Goal: Information Seeking & Learning: Learn about a topic

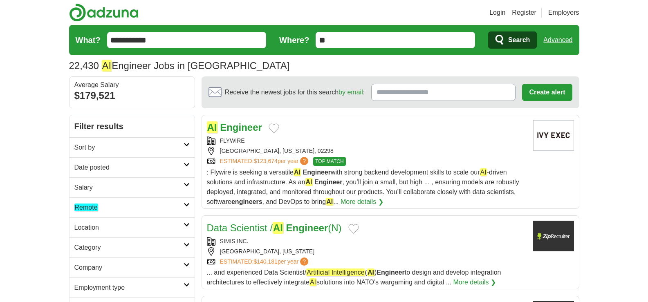
click at [182, 168] on h2 "Date posted" at bounding box center [128, 168] width 109 height 10
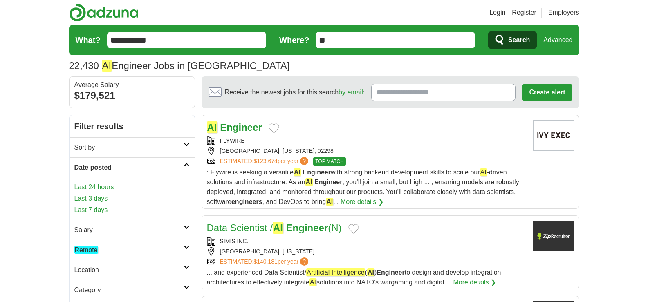
click at [110, 188] on link "Last 24 hours" at bounding box center [131, 187] width 115 height 10
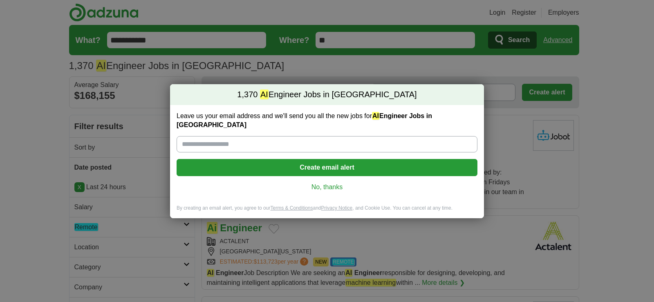
click at [329, 184] on link "No, thanks" at bounding box center [327, 187] width 288 height 9
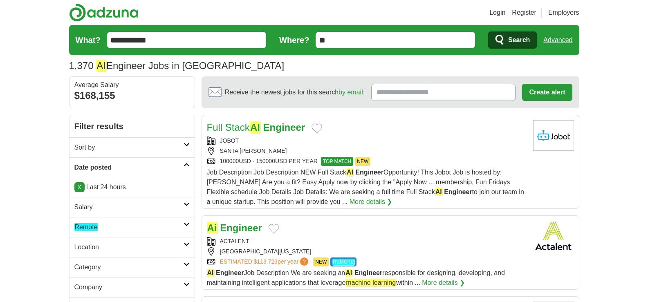
click at [182, 226] on h2 "Remote" at bounding box center [128, 227] width 109 height 10
click at [99, 245] on link "Remote jobs" at bounding box center [92, 247] width 36 height 8
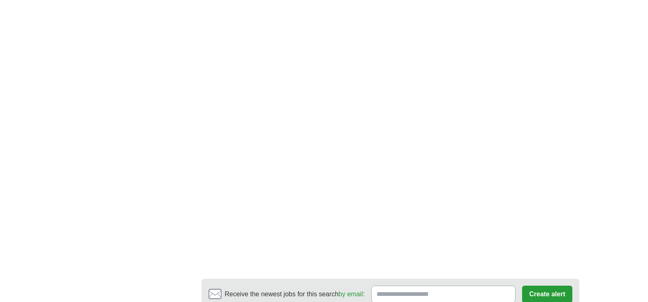
scroll to position [1395, 0]
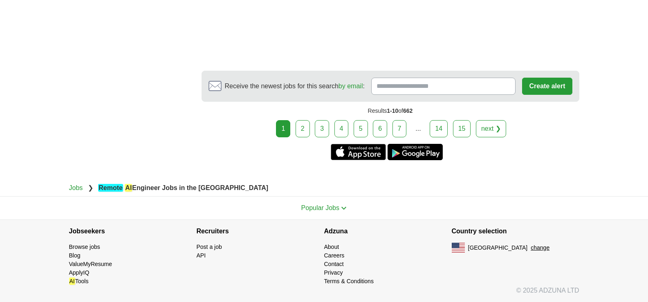
click at [305, 127] on link "2" at bounding box center [303, 128] width 14 height 17
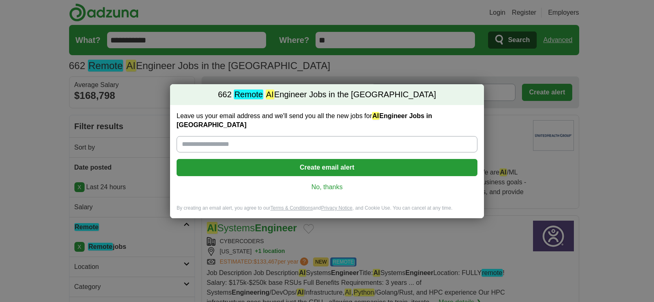
click at [321, 184] on link "No, thanks" at bounding box center [327, 187] width 288 height 9
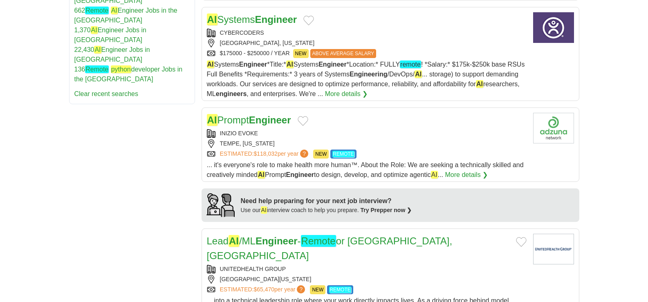
scroll to position [547, 0]
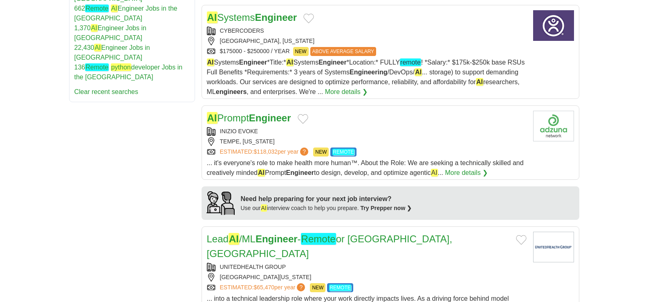
drag, startPoint x: 265, startPoint y: 125, endPoint x: 224, endPoint y: 117, distance: 42.2
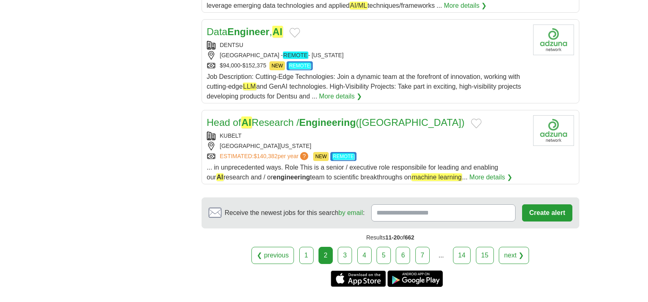
scroll to position [984, 0]
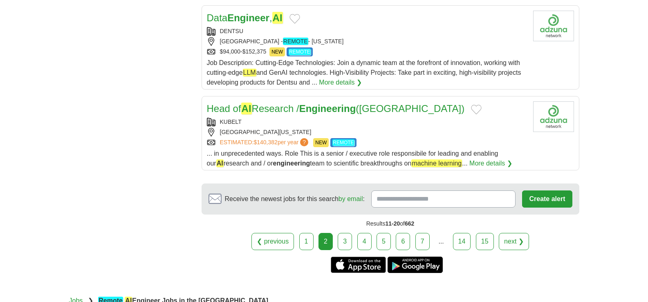
click at [349, 233] on link "3" at bounding box center [345, 241] width 14 height 17
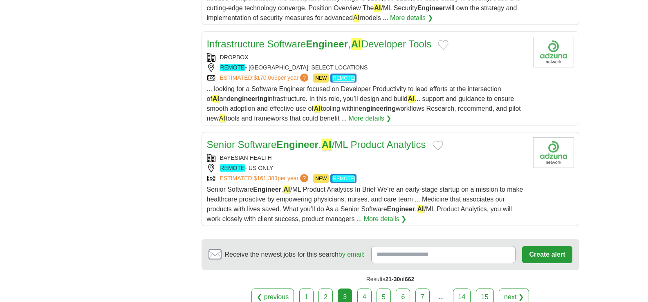
scroll to position [1043, 0]
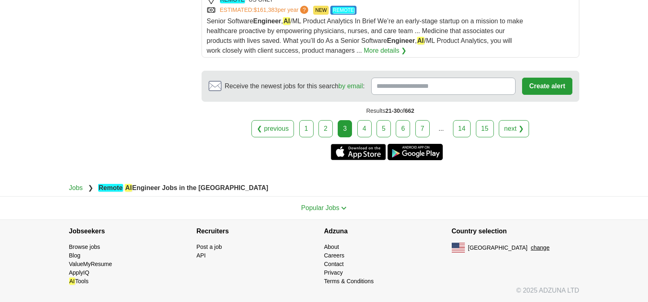
click at [364, 132] on link "4" at bounding box center [364, 128] width 14 height 17
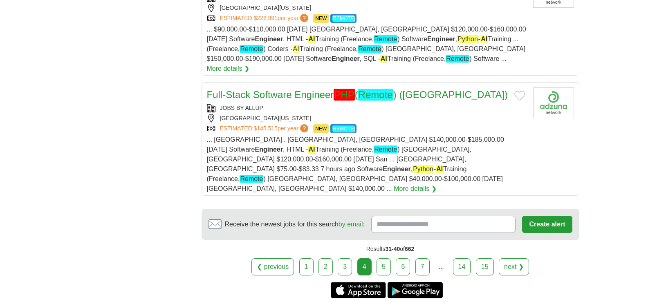
scroll to position [1017, 0]
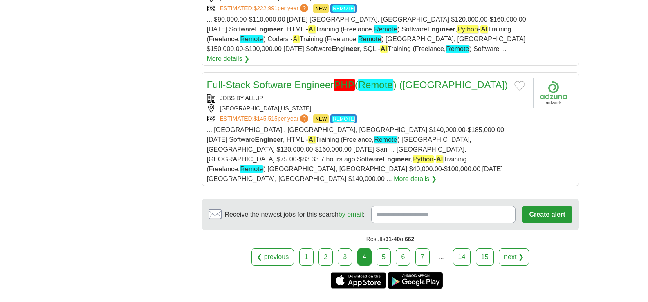
click at [388, 249] on link "5" at bounding box center [383, 257] width 14 height 17
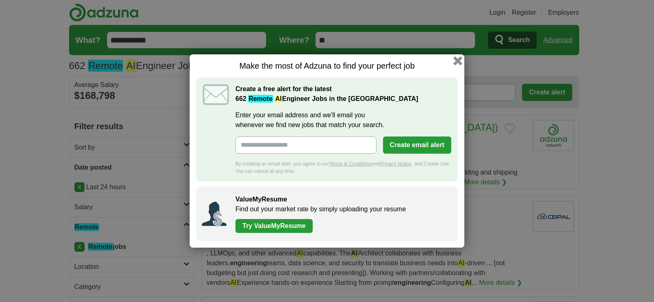
click at [459, 59] on button "button" at bounding box center [457, 60] width 9 height 9
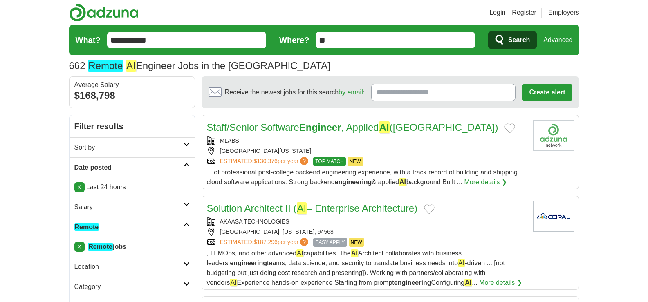
click at [325, 130] on strong "Engineer" at bounding box center [320, 127] width 42 height 11
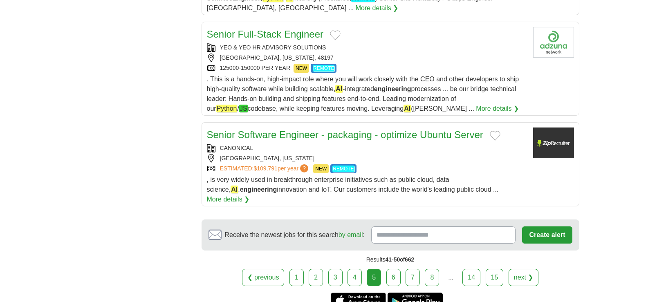
scroll to position [1002, 0]
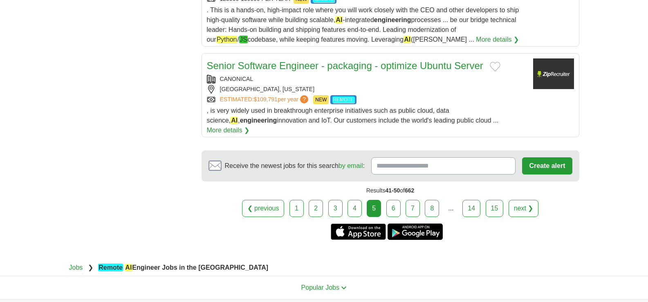
click at [392, 200] on link "6" at bounding box center [393, 208] width 14 height 17
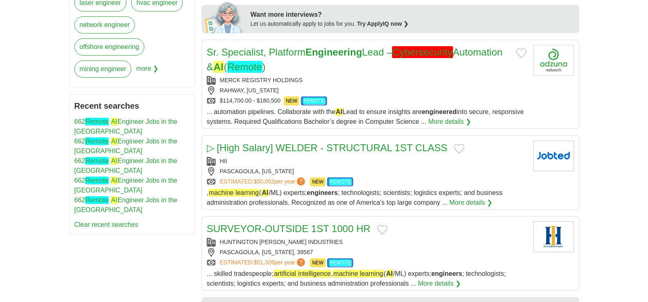
scroll to position [394, 0]
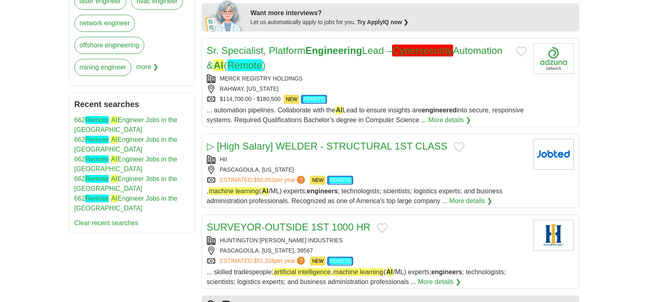
click at [149, 69] on span "more ❯" at bounding box center [147, 70] width 22 height 22
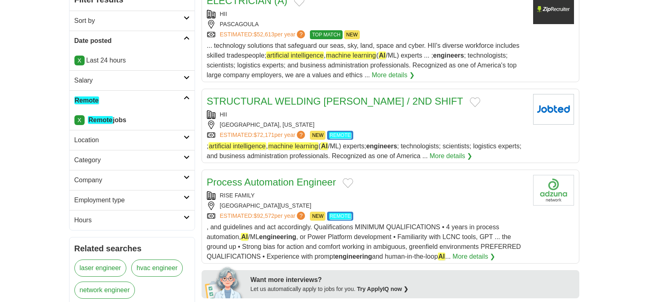
scroll to position [0, 0]
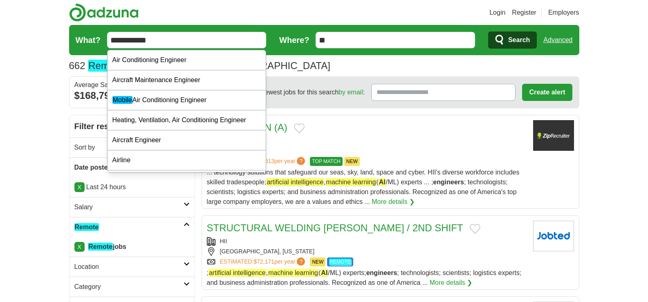
drag, startPoint x: 161, startPoint y: 38, endPoint x: 90, endPoint y: 53, distance: 73.1
click at [90, 53] on form "**********" at bounding box center [324, 40] width 510 height 30
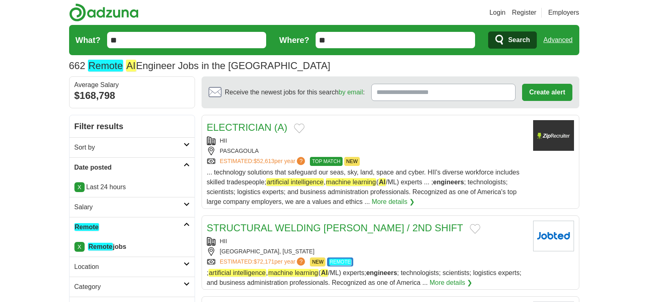
click at [218, 39] on input "**" at bounding box center [186, 40] width 159 height 16
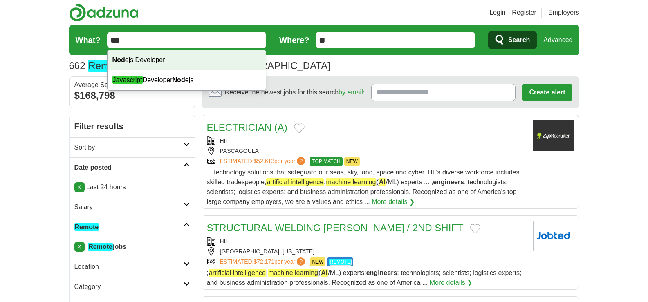
click at [176, 63] on div "Nod ejs Developer" at bounding box center [187, 60] width 159 height 20
type input "**********"
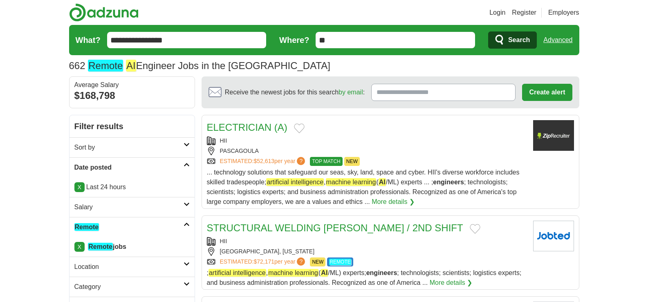
click at [517, 36] on span "Search" at bounding box center [519, 40] width 22 height 16
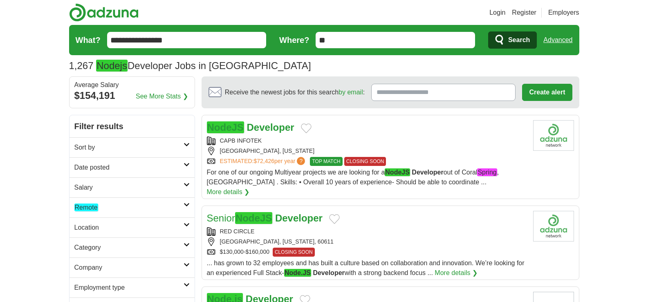
click at [186, 166] on icon at bounding box center [187, 165] width 6 height 4
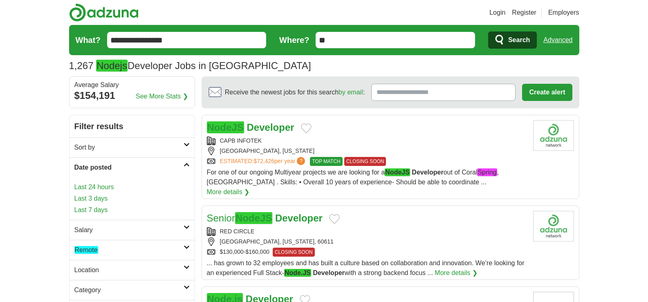
click at [97, 199] on link "Last 3 days" at bounding box center [131, 199] width 115 height 10
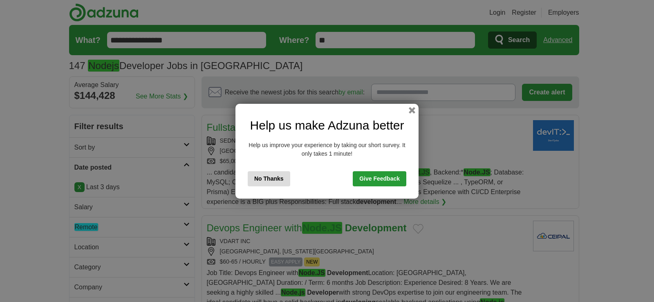
click at [276, 177] on button "No Thanks" at bounding box center [269, 178] width 43 height 15
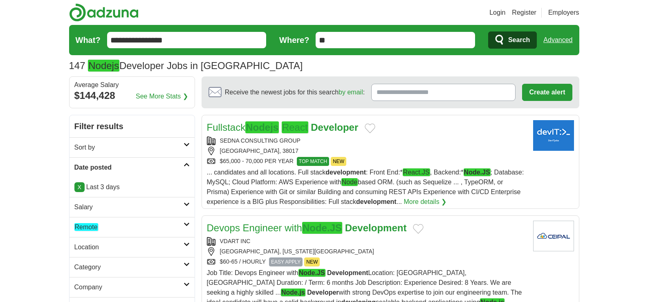
click at [184, 229] on link "Remote" at bounding box center [131, 227] width 125 height 20
click at [97, 245] on em "Remote" at bounding box center [86, 247] width 24 height 8
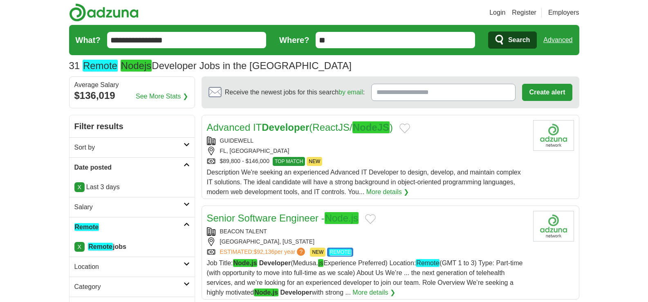
drag, startPoint x: 157, startPoint y: 38, endPoint x: 109, endPoint y: 42, distance: 48.8
click at [109, 42] on input "**********" at bounding box center [186, 40] width 159 height 16
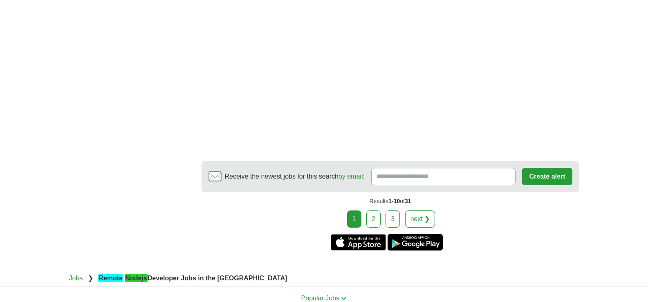
scroll to position [1282, 0]
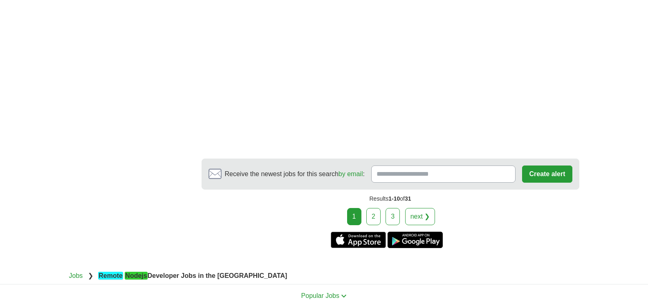
click at [375, 208] on link "2" at bounding box center [373, 216] width 14 height 17
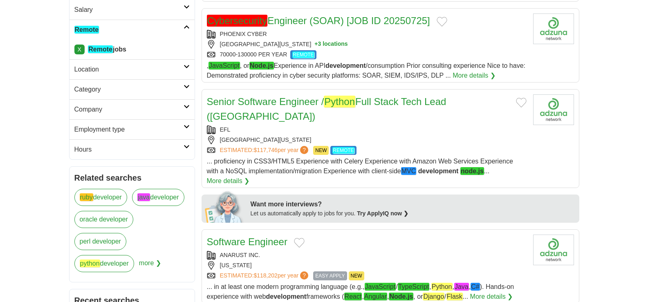
scroll to position [201, 0]
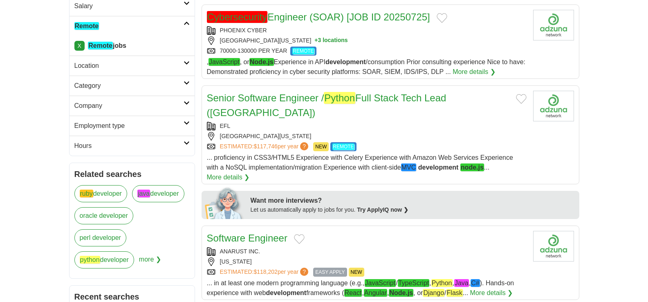
click at [106, 194] on link "ruby developer" at bounding box center [100, 193] width 53 height 17
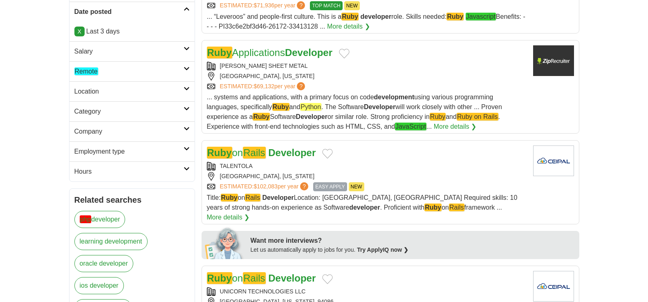
scroll to position [168, 0]
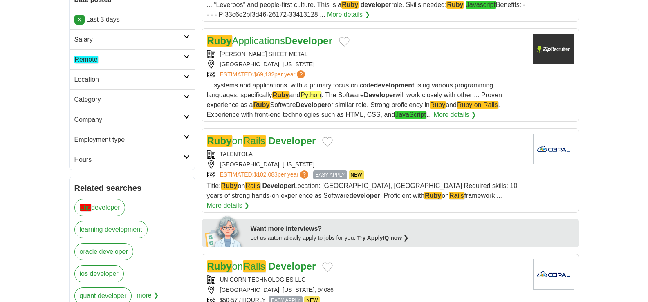
click at [185, 61] on link "Remote" at bounding box center [131, 59] width 125 height 20
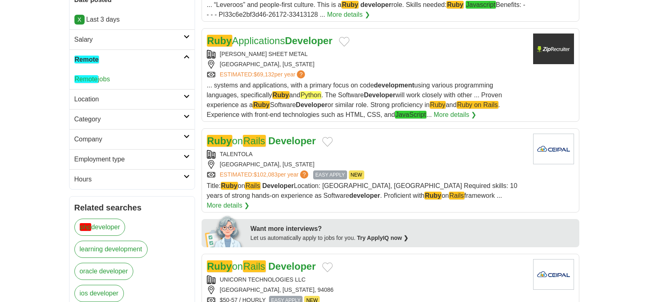
click at [101, 76] on link "Remote jobs" at bounding box center [92, 79] width 36 height 8
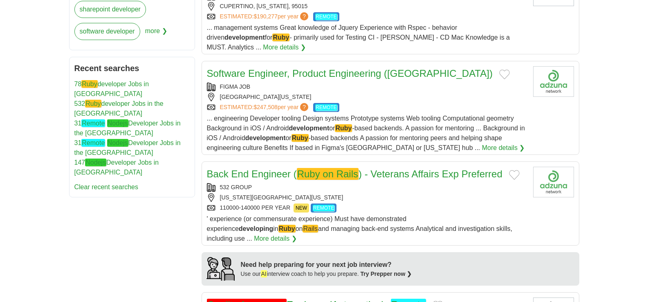
scroll to position [455, 0]
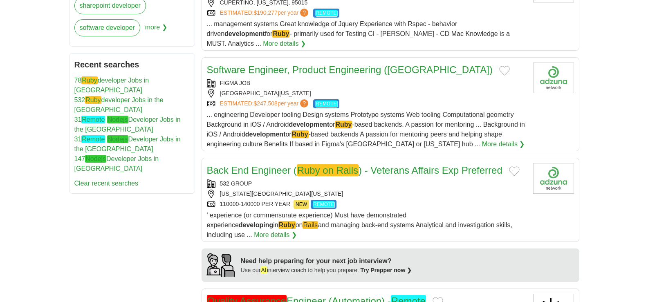
drag, startPoint x: 458, startPoint y: 60, endPoint x: 360, endPoint y: 48, distance: 98.4
drag, startPoint x: 360, startPoint y: 48, endPoint x: 618, endPoint y: 128, distance: 269.7
click at [618, 128] on body "Login Register Employers 47 Remote ruby developer Jobs in the US Salary Salary …" at bounding box center [324, 305] width 648 height 1520
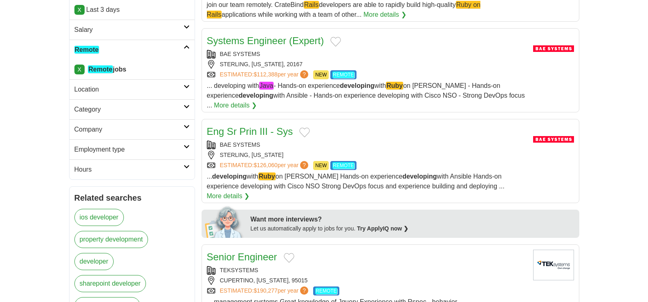
scroll to position [0, 0]
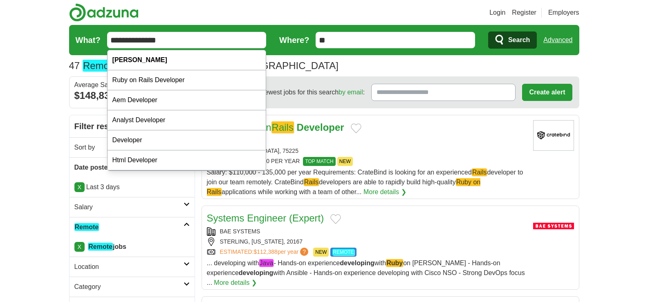
drag, startPoint x: 169, startPoint y: 41, endPoint x: 105, endPoint y: 49, distance: 64.6
click at [105, 49] on form "**********" at bounding box center [324, 40] width 510 height 30
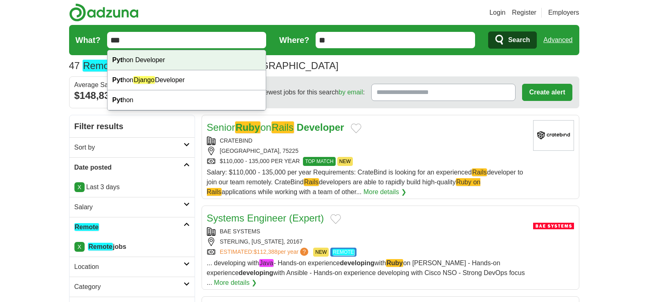
click at [145, 64] on div "Pyt hon Developer" at bounding box center [187, 60] width 159 height 20
type input "**********"
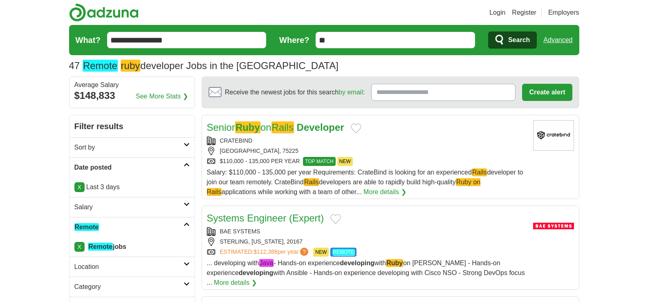
click at [502, 41] on icon "submit" at bounding box center [500, 39] width 10 height 11
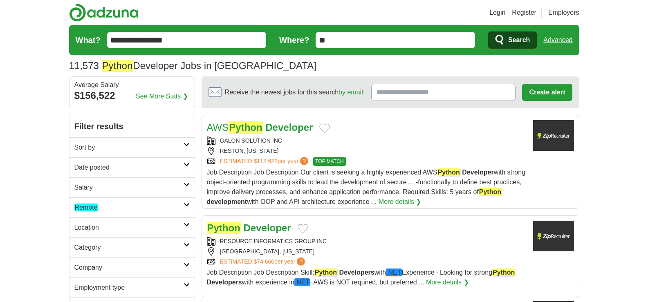
click at [185, 164] on icon at bounding box center [187, 165] width 6 height 4
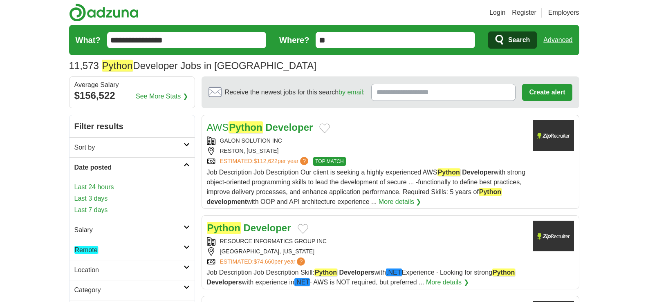
click at [99, 200] on link "Last 3 days" at bounding box center [131, 199] width 115 height 10
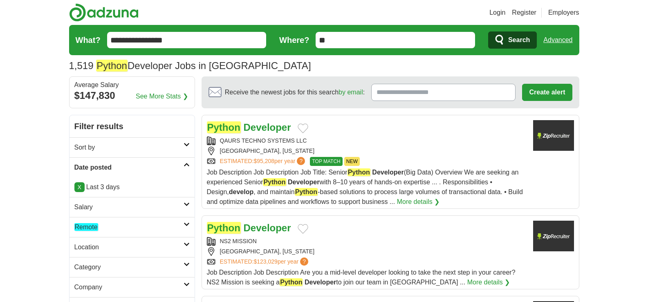
click at [185, 226] on link "Remote" at bounding box center [131, 227] width 125 height 20
click at [90, 244] on em "Remote" at bounding box center [86, 247] width 24 height 8
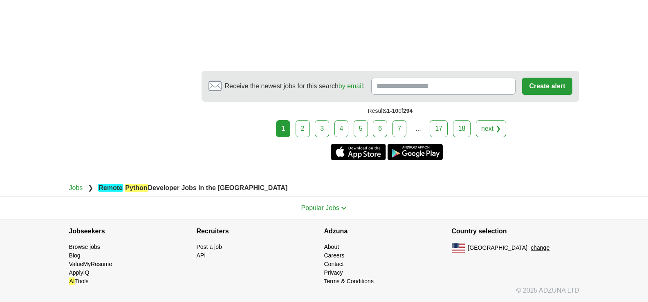
scroll to position [1568, 0]
click at [302, 133] on link "2" at bounding box center [303, 128] width 14 height 17
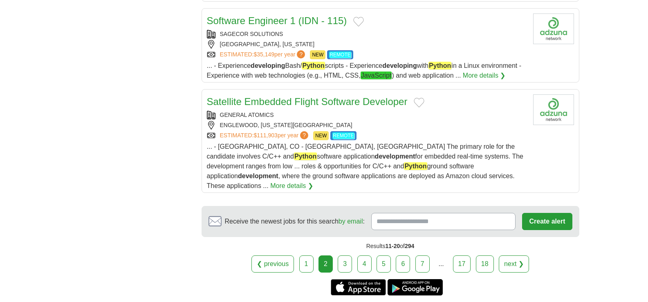
scroll to position [939, 0]
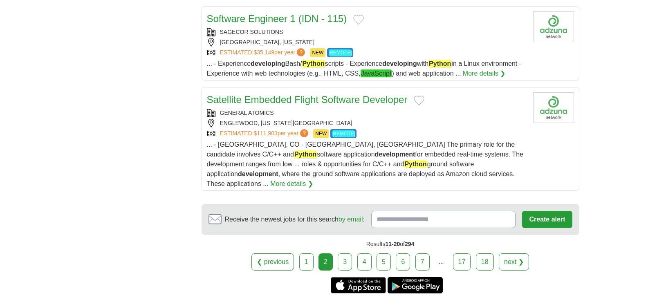
click at [344, 253] on link "3" at bounding box center [345, 261] width 14 height 17
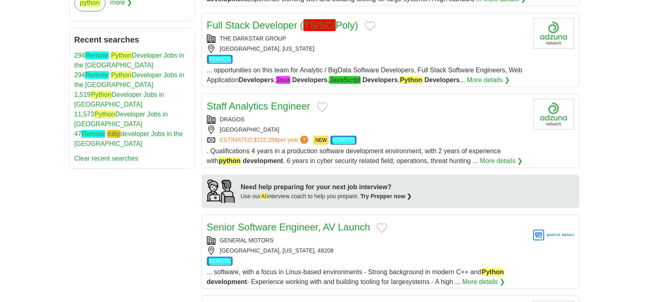
scroll to position [486, 0]
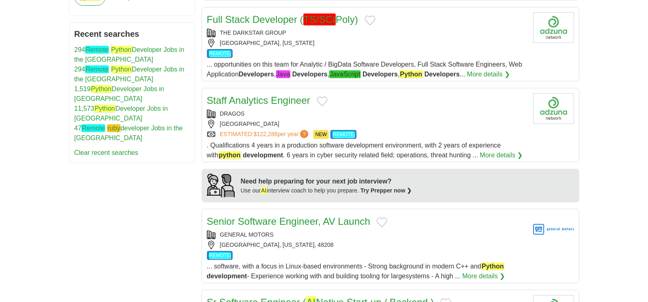
drag, startPoint x: 654, startPoint y: 69, endPoint x: 654, endPoint y: 175, distance: 106.3
click at [648, 175] on html "Login Register Employers 294 Remote Python Developer Jobs in the US Salary Sala…" at bounding box center [324, 181] width 648 height 1335
drag, startPoint x: 248, startPoint y: 103, endPoint x: 136, endPoint y: 197, distance: 146.8
click at [136, 197] on div "**********" at bounding box center [324, 168] width 510 height 1078
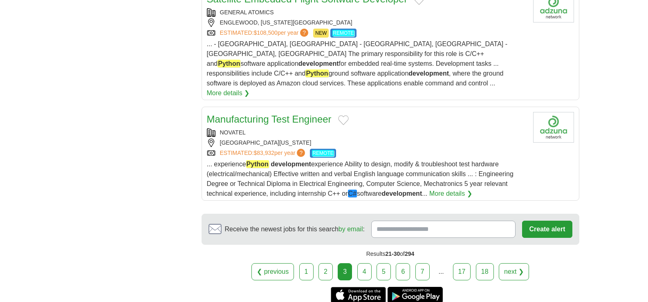
scroll to position [894, 0]
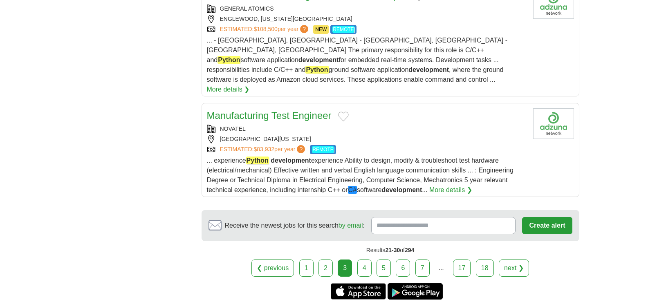
click at [367, 260] on link "4" at bounding box center [364, 268] width 14 height 17
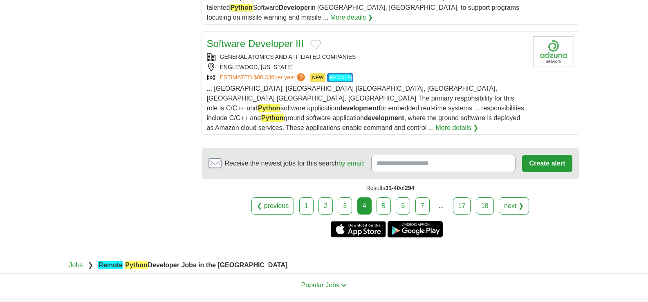
scroll to position [998, 0]
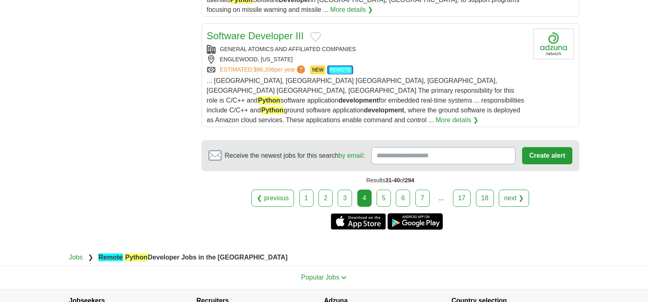
click at [385, 190] on link "5" at bounding box center [383, 198] width 14 height 17
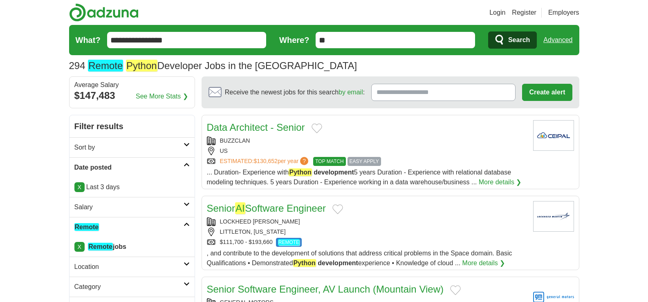
click at [79, 187] on link "X" at bounding box center [79, 187] width 10 height 10
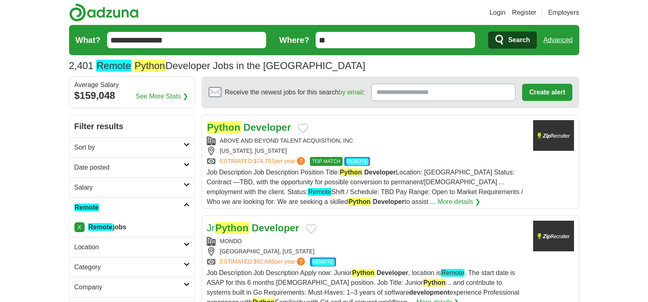
click at [186, 166] on icon at bounding box center [187, 165] width 6 height 4
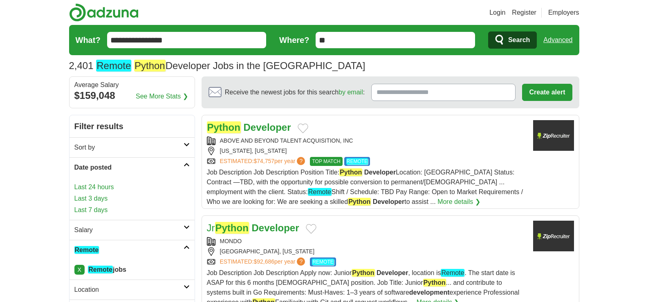
click at [98, 189] on link "Last 24 hours" at bounding box center [131, 187] width 115 height 10
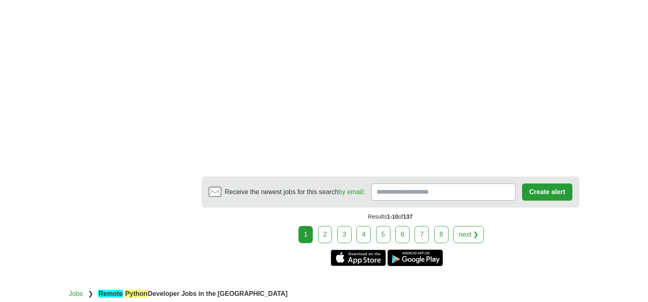
scroll to position [1340, 0]
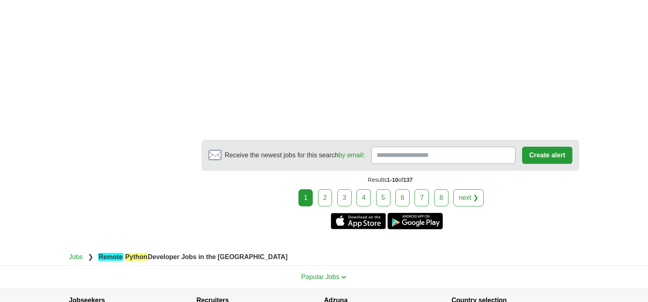
click at [324, 206] on link "2" at bounding box center [325, 197] width 14 height 17
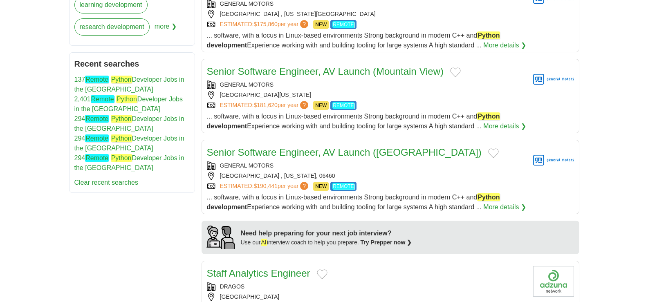
scroll to position [440, 0]
